Goal: Subscribe to service/newsletter

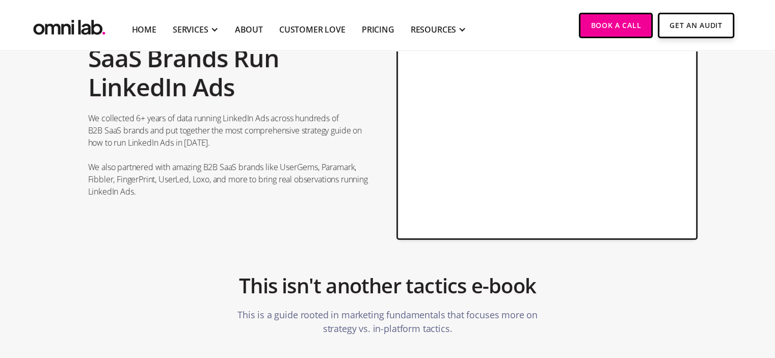
scroll to position [102, 0]
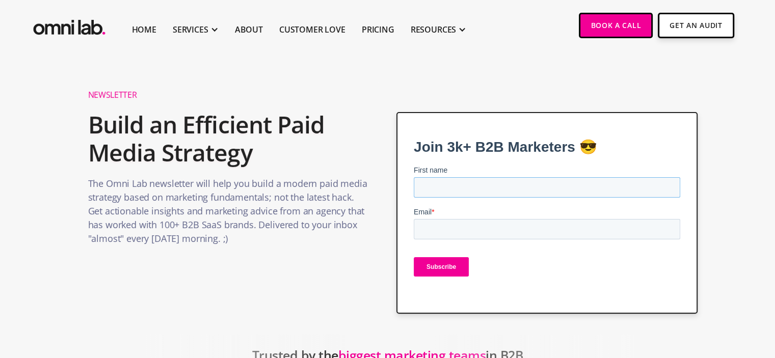
click at [455, 188] on input "First name" at bounding box center [547, 187] width 266 height 20
type input "[PERSON_NAME]"
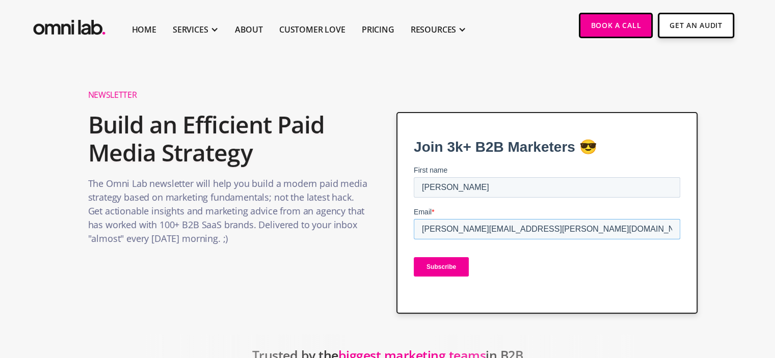
type input "[PERSON_NAME][EMAIL_ADDRESS][PERSON_NAME][DOMAIN_NAME]"
click at [445, 264] on input "Subscribe" at bounding box center [441, 266] width 55 height 19
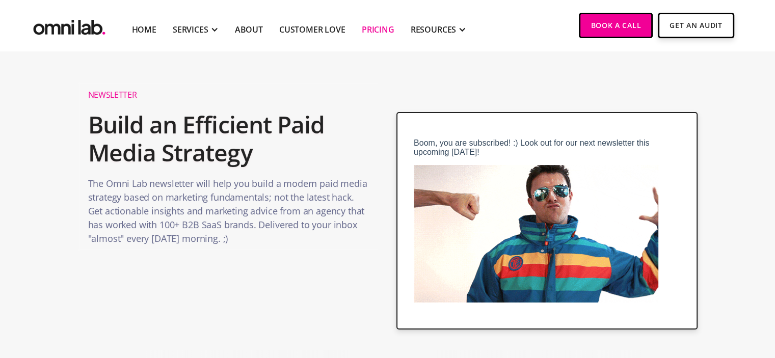
click at [374, 26] on link "Pricing" at bounding box center [378, 29] width 33 height 12
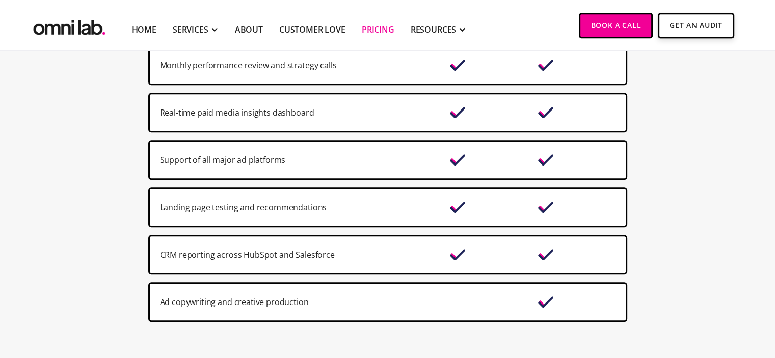
scroll to position [878, 0]
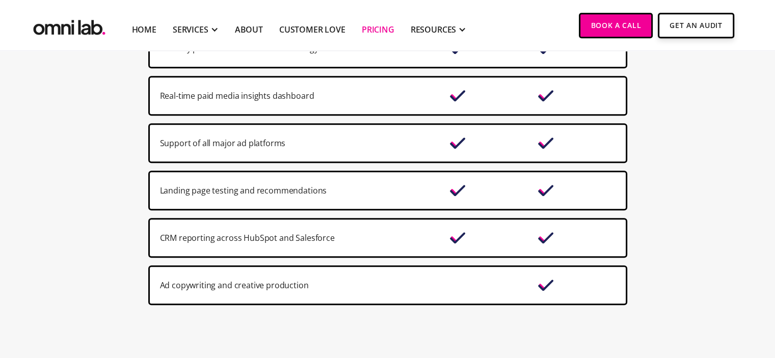
click at [57, 188] on section "Core Premium Extensive brand emersion and onboarding Proactive communication vi…" at bounding box center [387, 89] width 775 height 499
